Goal: Information Seeking & Learning: Learn about a topic

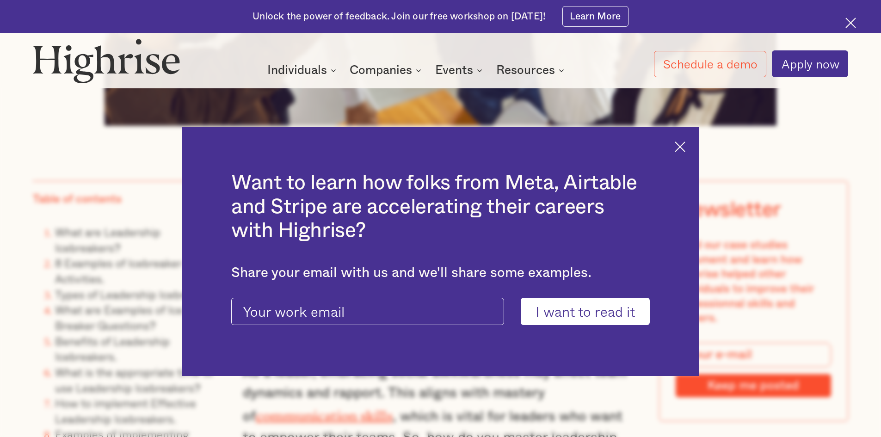
scroll to position [833, 0]
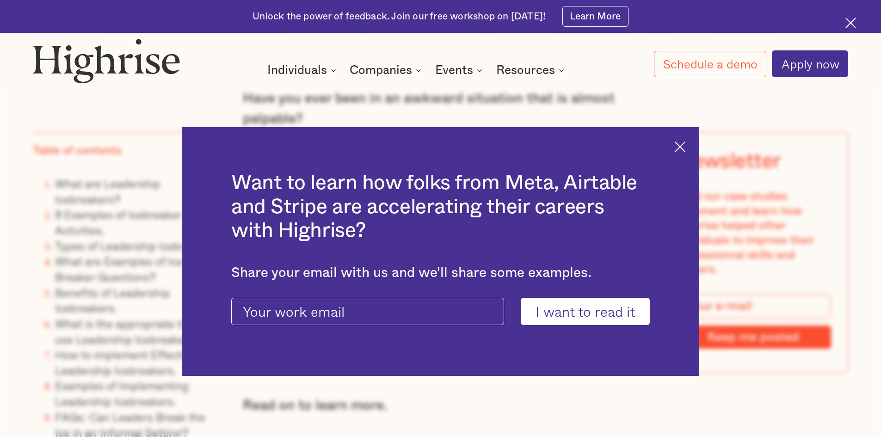
click at [681, 142] on img at bounding box center [680, 147] width 11 height 11
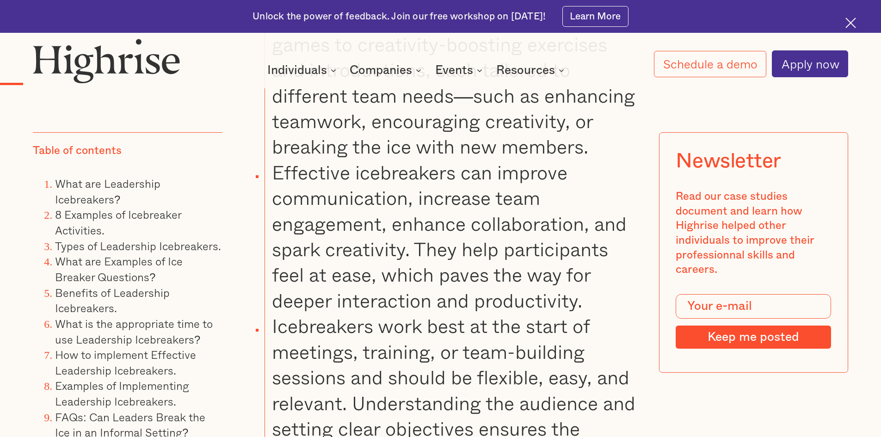
scroll to position [1480, 0]
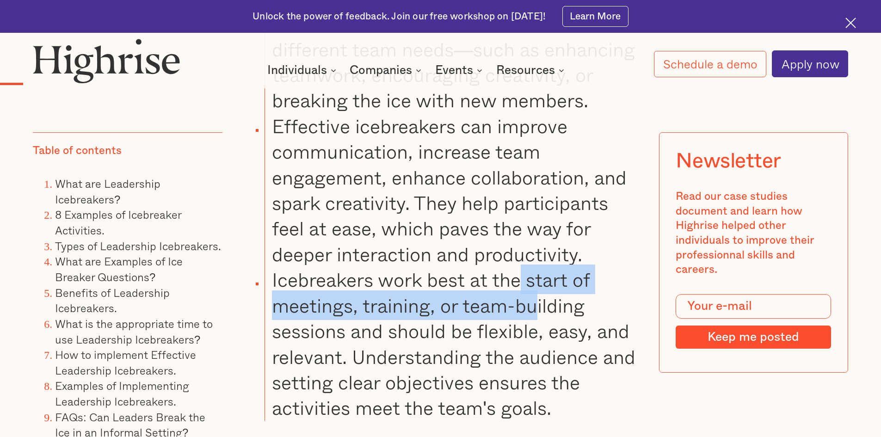
drag, startPoint x: 520, startPoint y: 289, endPoint x: 540, endPoint y: 323, distance: 39.6
click at [540, 323] on li "Icebreakers work best at the start of meetings, training, or team-building sess…" at bounding box center [452, 344] width 374 height 154
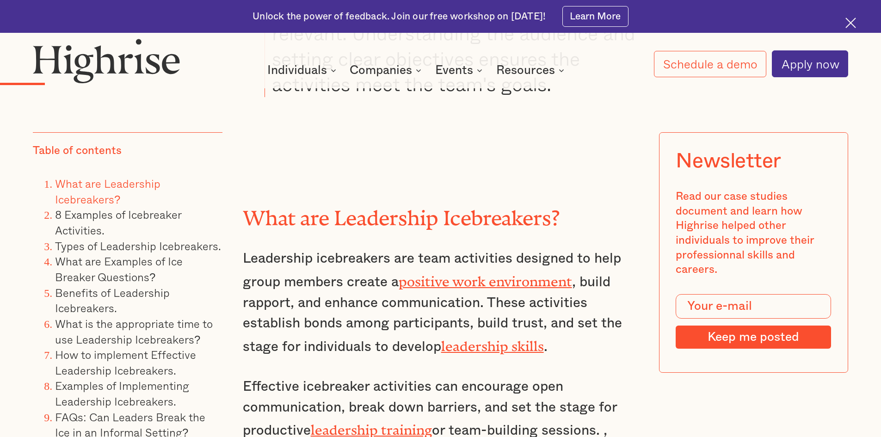
scroll to position [1850, 0]
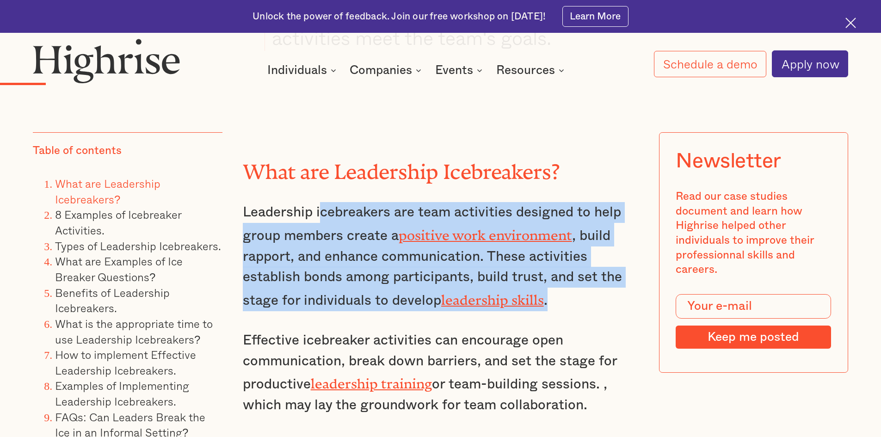
drag, startPoint x: 321, startPoint y: 226, endPoint x: 607, endPoint y: 303, distance: 296.3
click at [607, 303] on p "Leadership icebreakers are team activities designed to help group members creat…" at bounding box center [441, 256] width 396 height 109
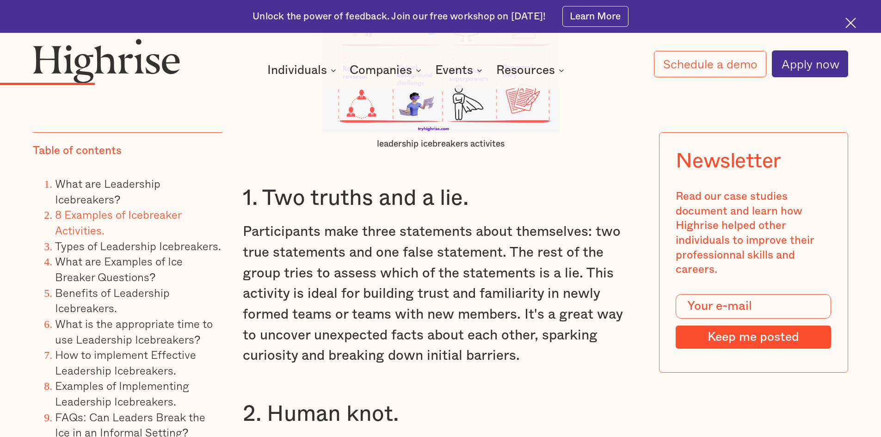
scroll to position [2637, 0]
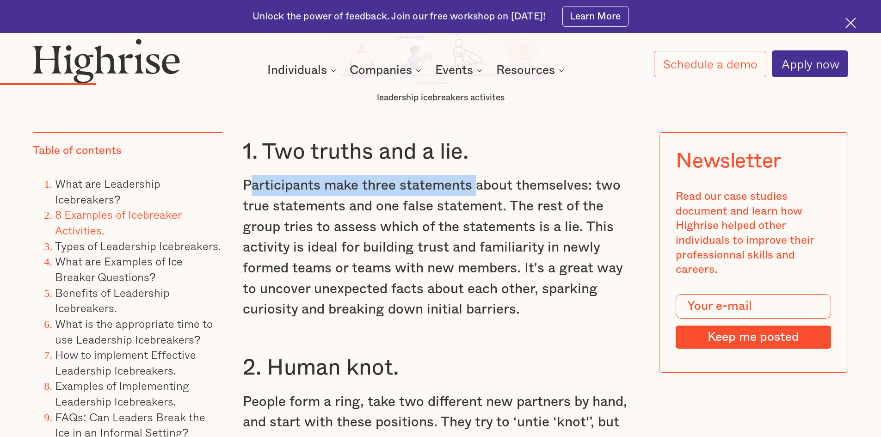
drag, startPoint x: 252, startPoint y: 197, endPoint x: 479, endPoint y: 194, distance: 226.7
click at [479, 194] on p "Participants make three statements about themselves: two true statements and on…" at bounding box center [441, 247] width 396 height 144
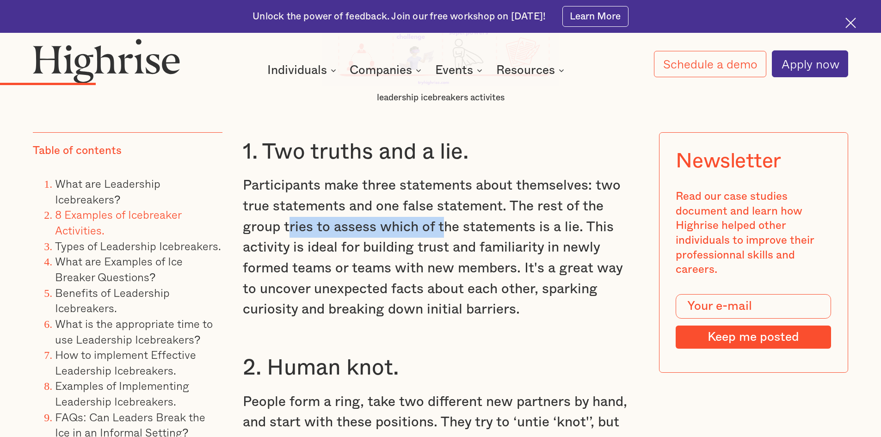
drag, startPoint x: 287, startPoint y: 231, endPoint x: 444, endPoint y: 228, distance: 156.8
click at [444, 228] on p "Participants make three statements about themselves: two true statements and on…" at bounding box center [441, 247] width 396 height 144
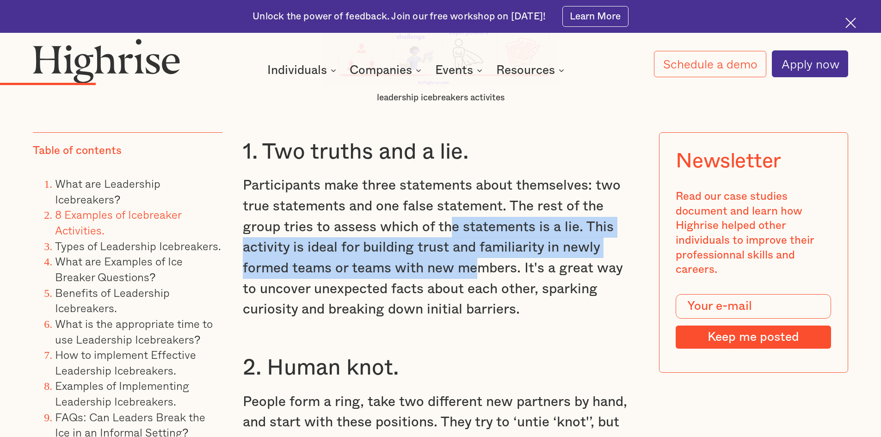
drag, startPoint x: 560, startPoint y: 226, endPoint x: 410, endPoint y: 291, distance: 163.5
click at [443, 282] on p "Participants make three statements about themselves: two true statements and on…" at bounding box center [441, 247] width 396 height 144
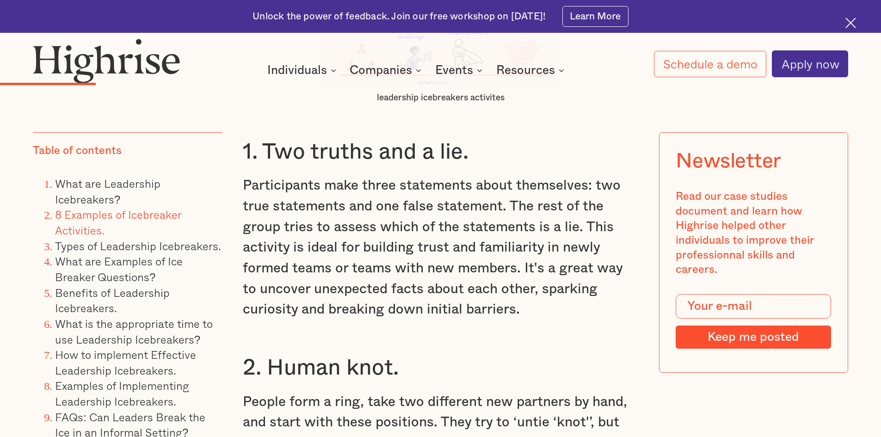
drag, startPoint x: 331, startPoint y: 294, endPoint x: 321, endPoint y: 294, distance: 9.7
click at [328, 294] on p "Participants make three statements about themselves: two true statements and on…" at bounding box center [441, 247] width 396 height 144
click at [311, 258] on p "Participants make three statements about themselves: two true statements and on…" at bounding box center [441, 247] width 396 height 144
click at [289, 273] on p "Participants make three statements about themselves: two true statements and on…" at bounding box center [441, 247] width 396 height 144
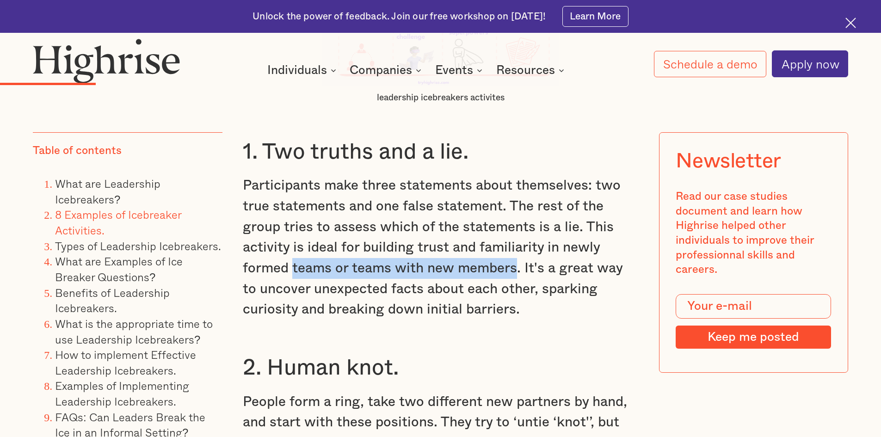
drag, startPoint x: 289, startPoint y: 273, endPoint x: 498, endPoint y: 281, distance: 208.8
click at [498, 281] on p "Participants make three statements about themselves: two true statements and on…" at bounding box center [441, 247] width 396 height 144
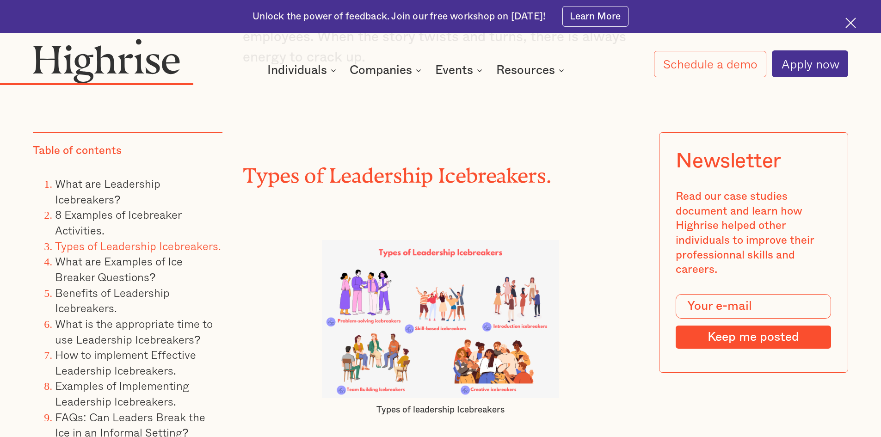
scroll to position [4071, 0]
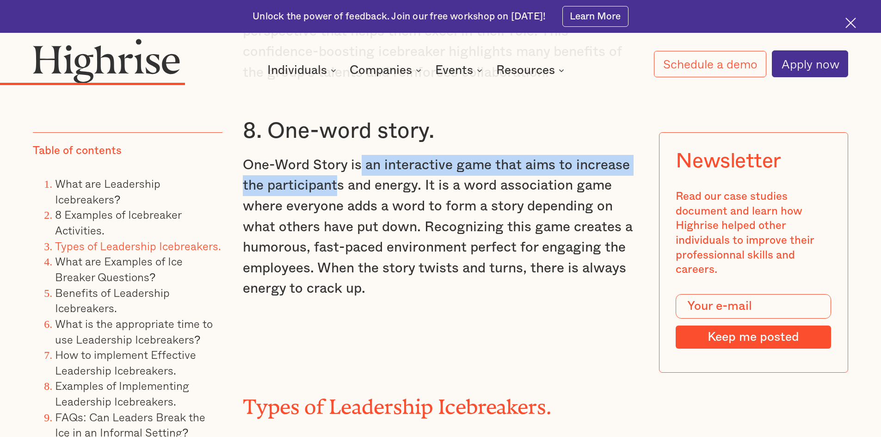
drag, startPoint x: 359, startPoint y: 143, endPoint x: 334, endPoint y: 168, distance: 35.3
click at [334, 168] on p "One-Word Story is an interactive game that aims to increase the participants an…" at bounding box center [441, 227] width 396 height 144
click at [329, 168] on p "One-Word Story is an interactive game that aims to increase the participants an…" at bounding box center [441, 227] width 396 height 144
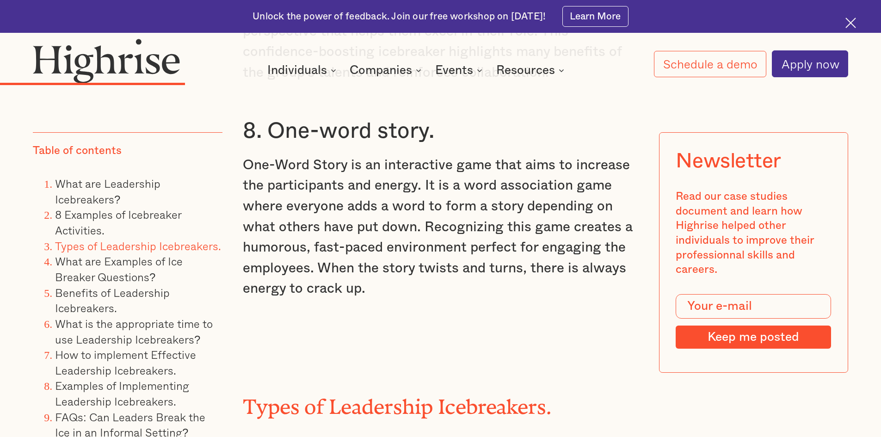
drag, startPoint x: 386, startPoint y: 170, endPoint x: 426, endPoint y: 165, distance: 40.5
click at [387, 170] on p "One-Word Story is an interactive game that aims to increase the participants an…" at bounding box center [441, 227] width 396 height 144
drag, startPoint x: 430, startPoint y: 165, endPoint x: 553, endPoint y: 171, distance: 123.7
click at [553, 171] on p "One-Word Story is an interactive game that aims to increase the participants an…" at bounding box center [441, 227] width 396 height 144
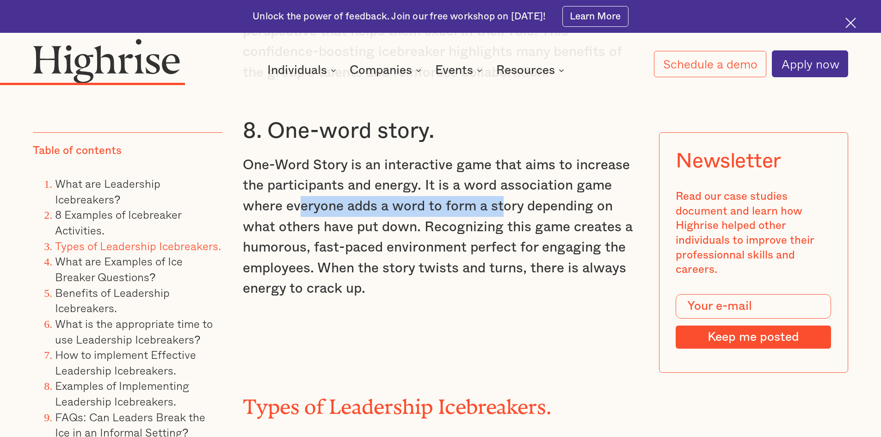
drag, startPoint x: 297, startPoint y: 187, endPoint x: 501, endPoint y: 198, distance: 204.3
click at [502, 196] on p "One-Word Story is an interactive game that aims to increase the participants an…" at bounding box center [441, 227] width 396 height 144
click at [500, 198] on p "One-Word Story is an interactive game that aims to increase the participants an…" at bounding box center [441, 227] width 396 height 144
click at [488, 201] on p "One-Word Story is an interactive game that aims to increase the participants an…" at bounding box center [441, 227] width 396 height 144
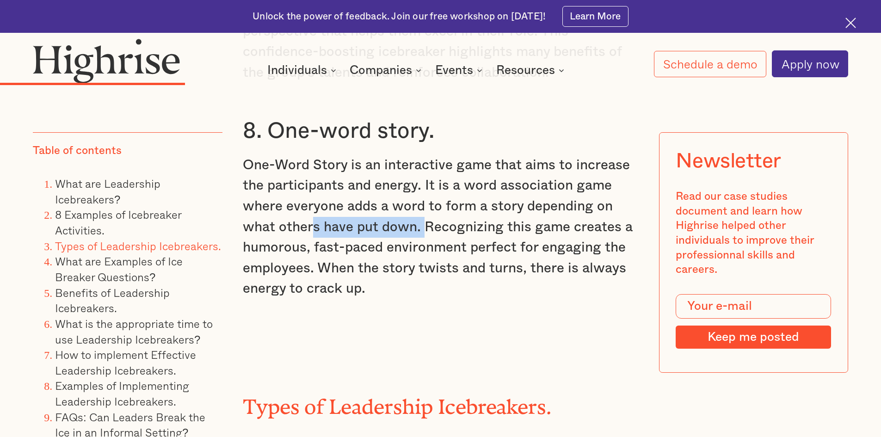
drag, startPoint x: 323, startPoint y: 205, endPoint x: 425, endPoint y: 206, distance: 101.8
click at [425, 206] on p "One-Word Story is an interactive game that aims to increase the participants an…" at bounding box center [441, 227] width 396 height 144
